Goal: Task Accomplishment & Management: Complete application form

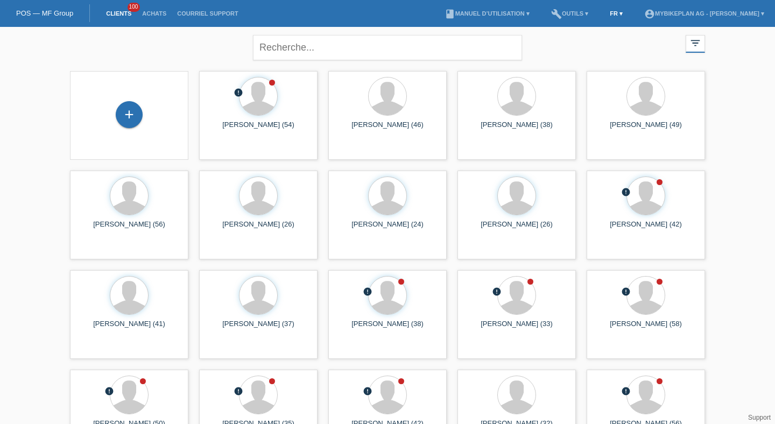
click at [605, 12] on link "FR ▾" at bounding box center [617, 13] width 24 height 6
click at [586, 25] on span "Deutsch" at bounding box center [575, 25] width 29 height 13
click at [131, 119] on div "+" at bounding box center [129, 114] width 27 height 27
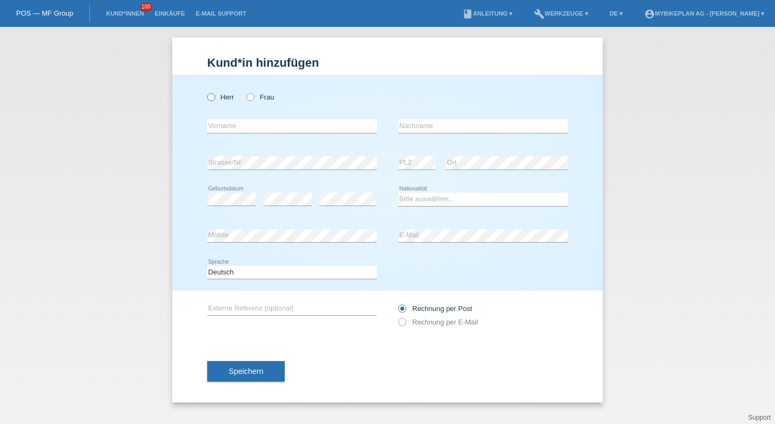
click at [220, 96] on label "Herr" at bounding box center [220, 97] width 27 height 8
click at [214, 96] on input "Herr" at bounding box center [210, 96] width 7 height 7
radio input "true"
click at [252, 139] on div "error Vorname" at bounding box center [292, 126] width 170 height 37
click at [252, 129] on input "text" at bounding box center [292, 126] width 170 height 13
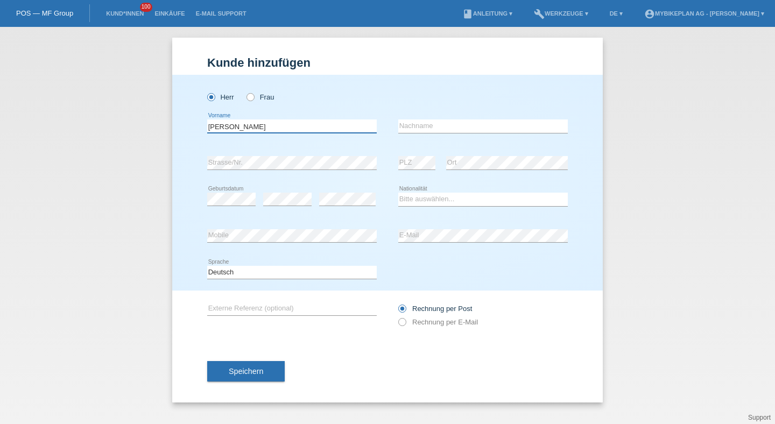
type input "Nicolas"
type input "[PERSON_NAME]"
click at [243, 208] on div "error Geburtsdatum" at bounding box center [231, 199] width 48 height 37
click at [416, 205] on select "Bitte auswählen... Schweiz Deutschland Liechtenstein Österreich ------------ Af…" at bounding box center [483, 199] width 170 height 13
select select "CH"
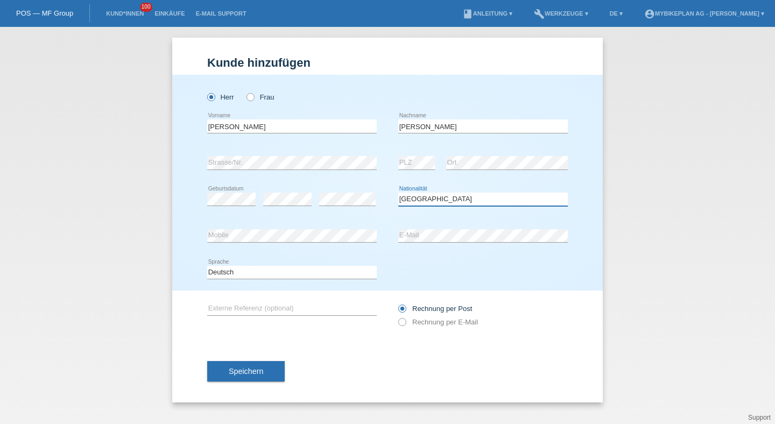
click at [398, 193] on select "Bitte auswählen... Schweiz Deutschland Liechtenstein Österreich ------------ Af…" at bounding box center [483, 199] width 170 height 13
click at [325, 274] on select "Deutsch Français Italiano English" at bounding box center [292, 272] width 170 height 13
click at [207, 266] on select "Deutsch Français Italiano English" at bounding box center [292, 272] width 170 height 13
click at [437, 326] on label "Rechnung per E-Mail" at bounding box center [438, 322] width 80 height 8
click at [405, 327] on input "Rechnung per E-Mail" at bounding box center [401, 324] width 7 height 13
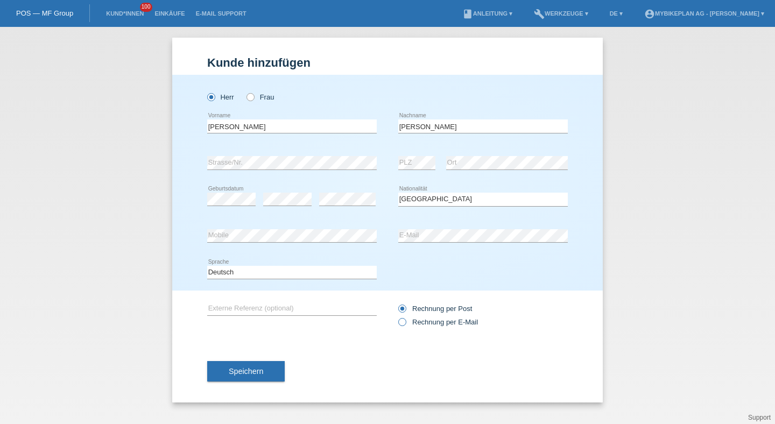
radio input "true"
click at [259, 369] on button "Speichern" at bounding box center [246, 371] width 78 height 20
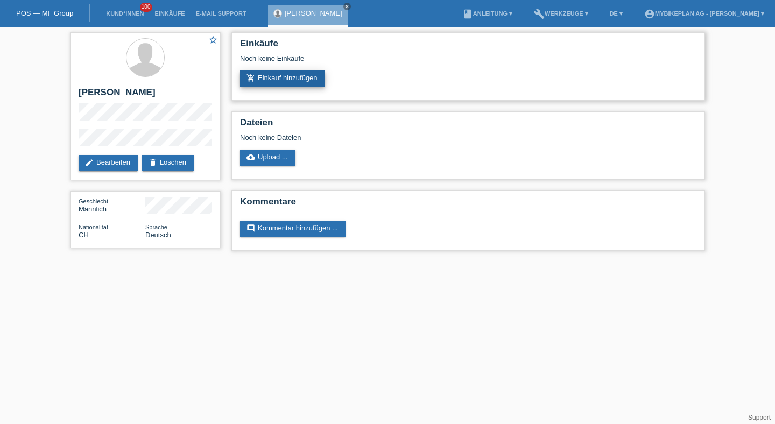
click at [277, 87] on link "add_shopping_cart Einkauf hinzufügen" at bounding box center [282, 79] width 85 height 16
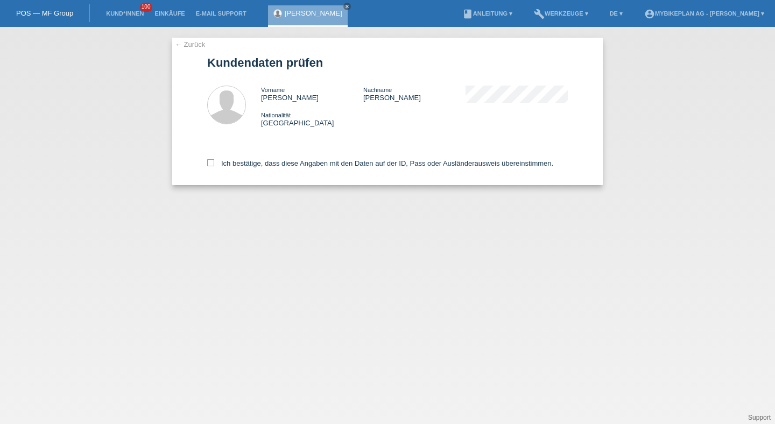
click at [349, 160] on div "Ich bestätige, dass diese Angaben mit den Daten auf der ID, Pass oder Ausländer…" at bounding box center [387, 161] width 361 height 47
click at [350, 163] on label "Ich bestätige, dass diese Angaben mit den Daten auf der ID, Pass oder Ausländer…" at bounding box center [380, 163] width 346 height 8
click at [214, 163] on input "Ich bestätige, dass diese Angaben mit den Daten auf der ID, Pass oder Ausländer…" at bounding box center [210, 162] width 7 height 7
checkbox input "true"
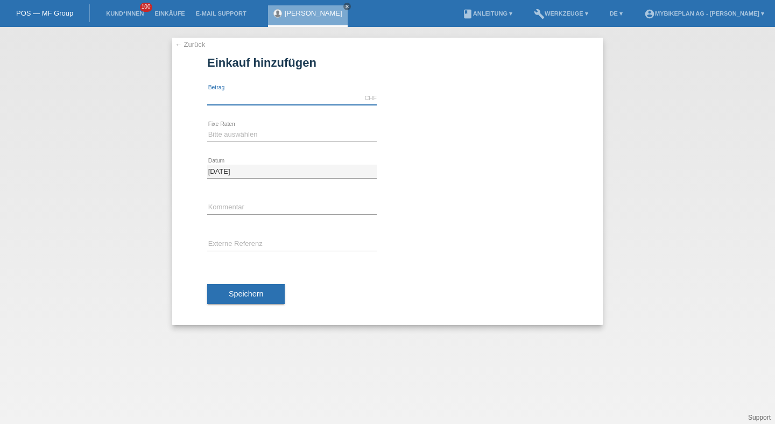
click at [265, 100] on input "text" at bounding box center [292, 98] width 170 height 13
type input "2999.00"
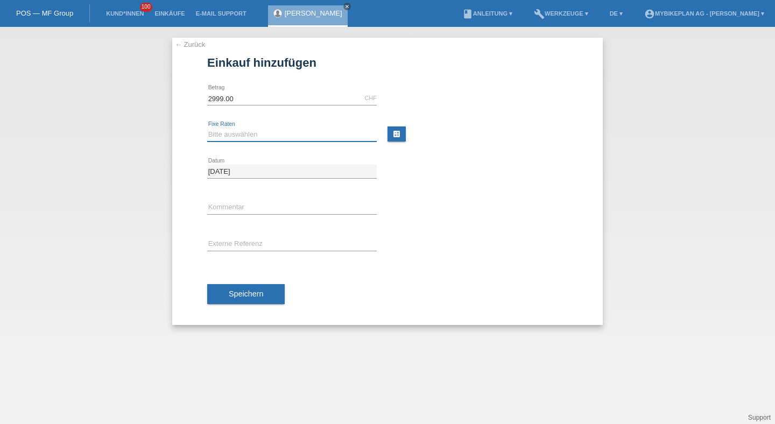
click at [293, 134] on select "Bitte auswählen 6 Raten 12 Raten 18 Raten 24 Raten 36 Raten 48 Raten" at bounding box center [292, 134] width 170 height 13
select select "486"
click at [207, 128] on select "Bitte auswählen 6 Raten 12 Raten 18 Raten 24 Raten 36 Raten 48 Raten" at bounding box center [292, 134] width 170 height 13
click at [261, 261] on div "error Externe Referenz" at bounding box center [292, 245] width 170 height 37
click at [264, 241] on input "text" at bounding box center [292, 244] width 170 height 13
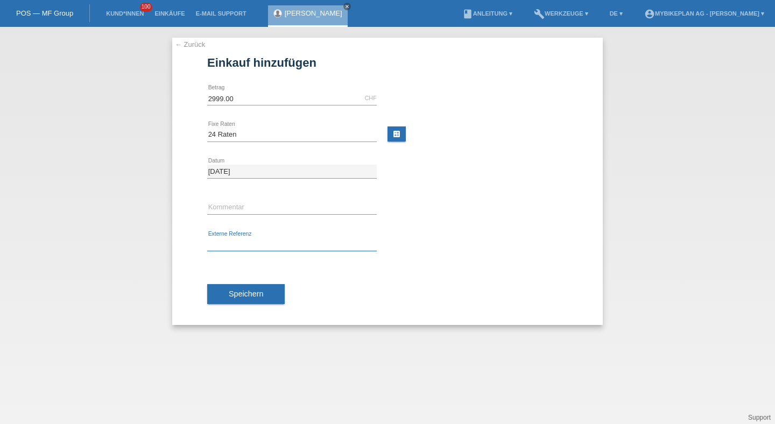
paste input "43473775272"
type input "43473775272"
click at [250, 284] on button "Speichern" at bounding box center [246, 294] width 78 height 20
